Goal: Task Accomplishment & Management: Use online tool/utility

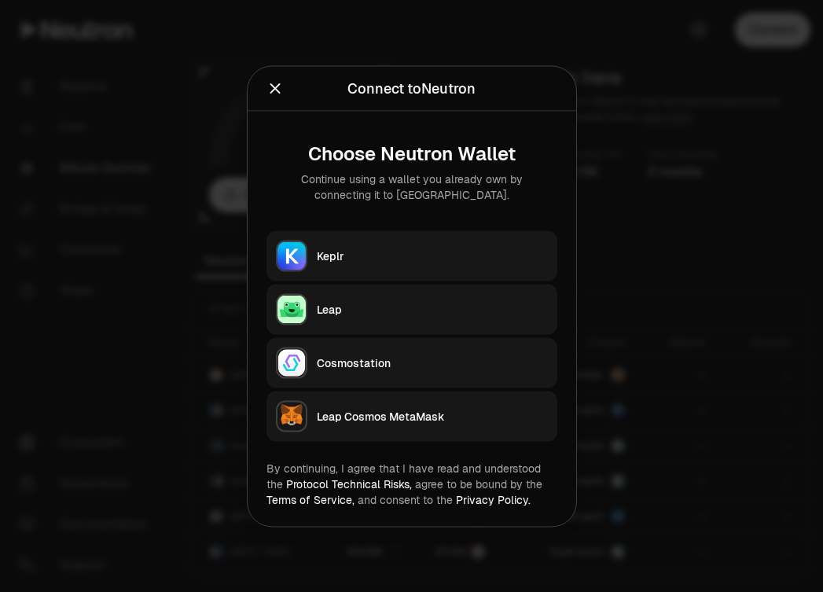
click at [459, 266] on button "Keplr" at bounding box center [412, 255] width 291 height 50
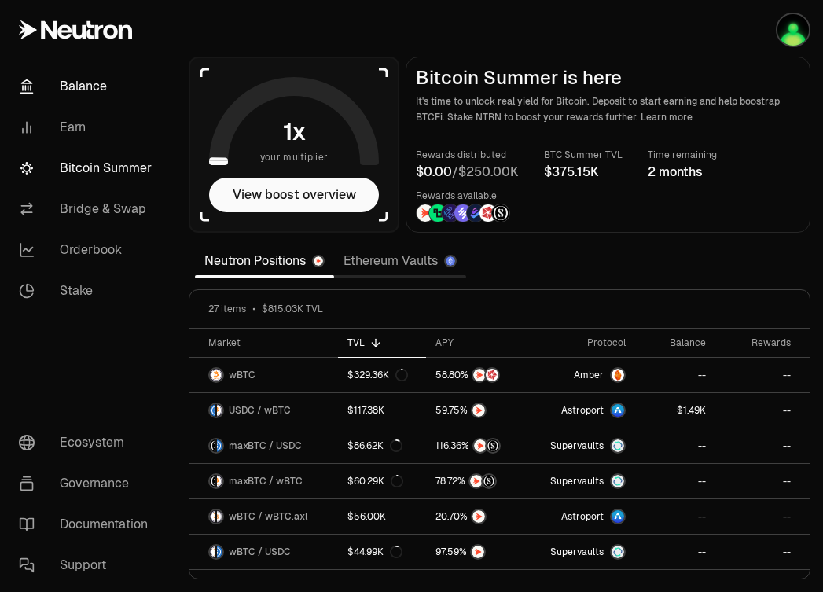
click at [97, 83] on link "Balance" at bounding box center [88, 86] width 164 height 41
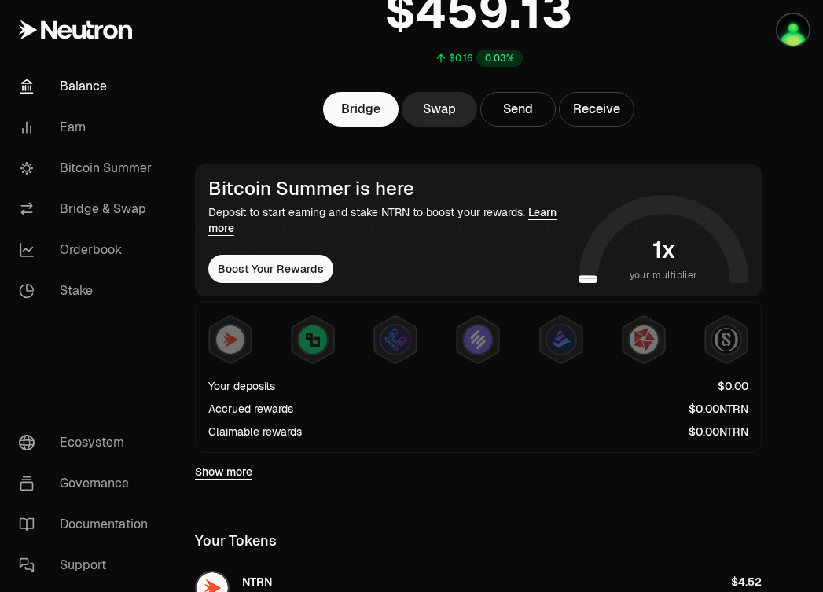
scroll to position [102, 0]
